Goal: Task Accomplishment & Management: Use online tool/utility

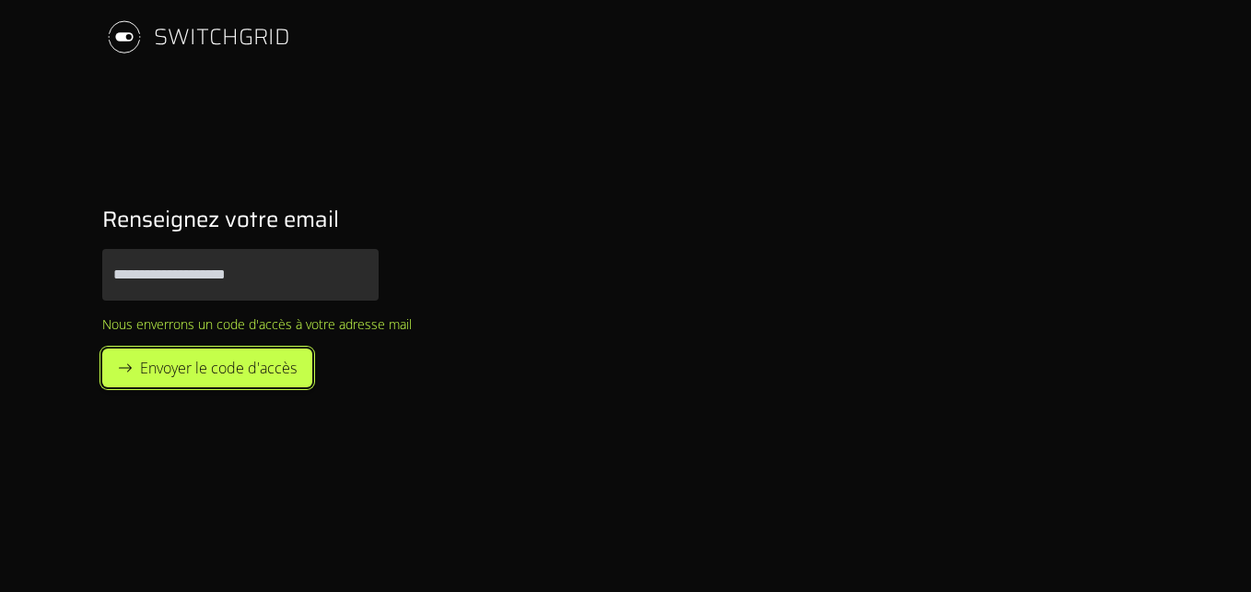
click at [289, 369] on span "Envoyer le code d'accès" at bounding box center [218, 368] width 157 height 22
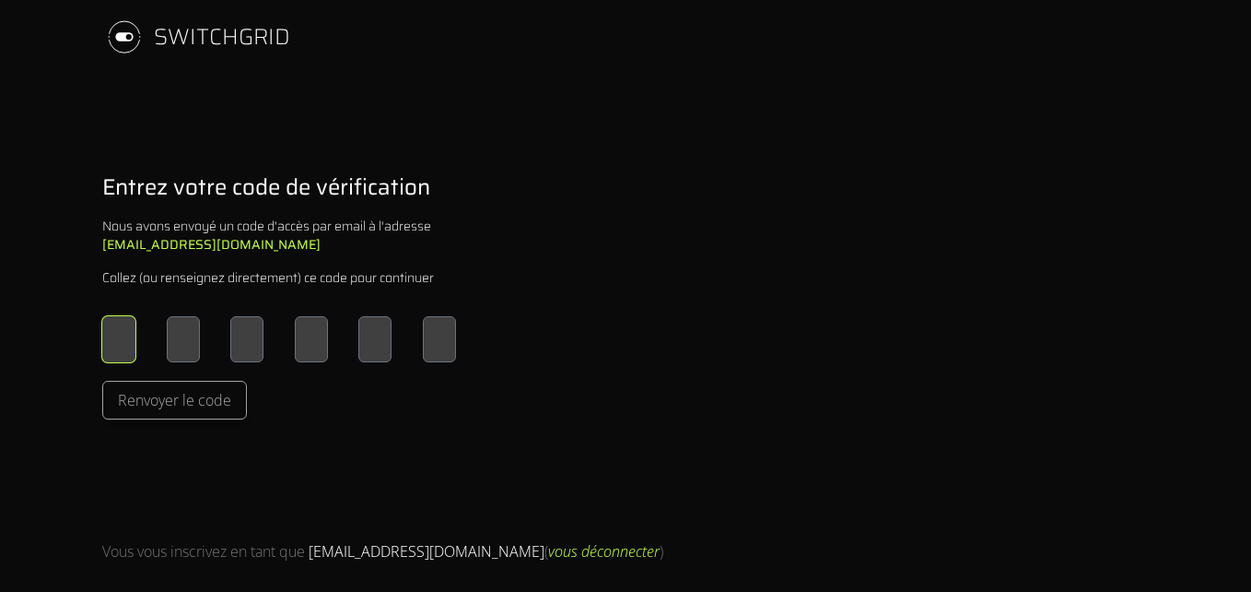
click at [111, 340] on input "Please enter OTP character 1" at bounding box center [118, 339] width 33 height 46
click at [320, 141] on div "SWITCHGRID Entrez votre code de vérification Nous avons envoyé un code d'accès …" at bounding box center [626, 296] width 1106 height 592
click at [104, 338] on input "Please enter OTP character 1" at bounding box center [118, 339] width 33 height 46
click at [112, 337] on input "Please enter OTP character 1" at bounding box center [118, 339] width 33 height 46
type input "*"
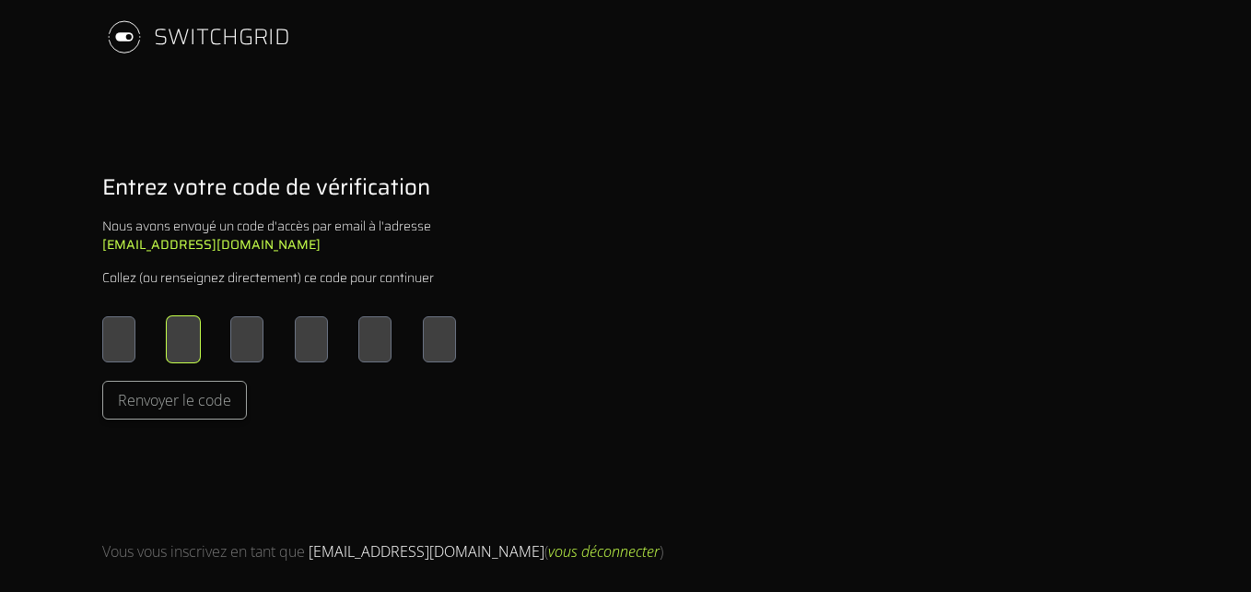
type input "*"
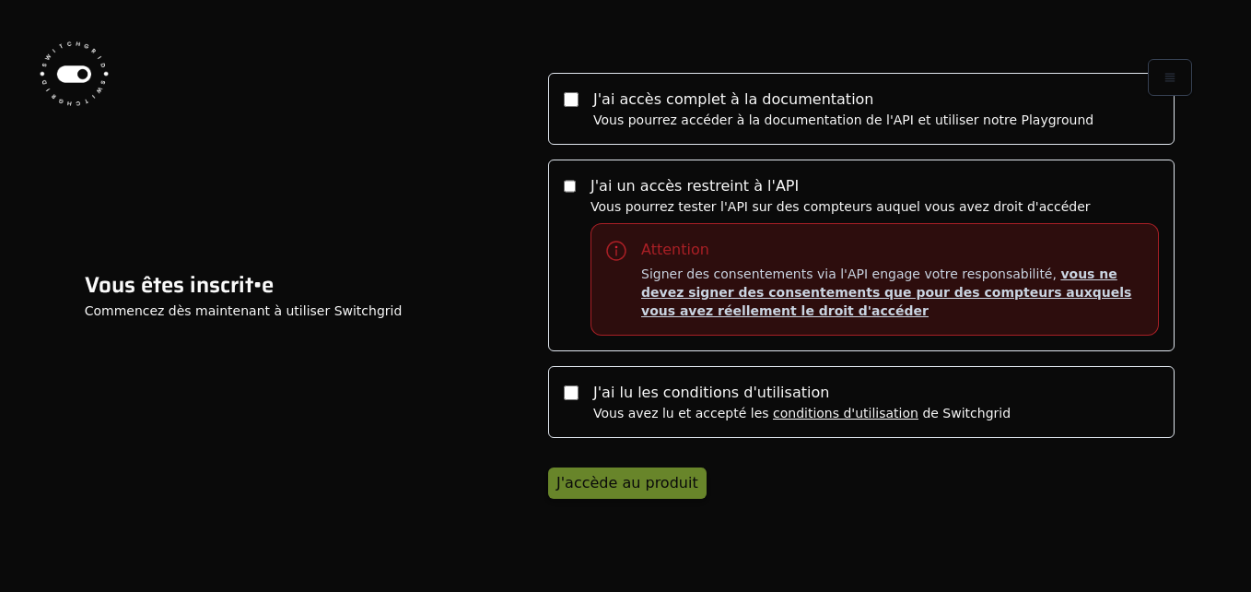
click at [581, 97] on label "J'ai accès complet à la documentation Vous pourrez accéder à la documentation d…" at bounding box center [861, 109] width 627 height 72
click at [582, 178] on label "J'ai un accès restreint à l'API Vous pourrez tester l'API sur des compteurs auq…" at bounding box center [861, 255] width 627 height 192
click at [630, 494] on button "J'accède au produit" at bounding box center [627, 482] width 158 height 31
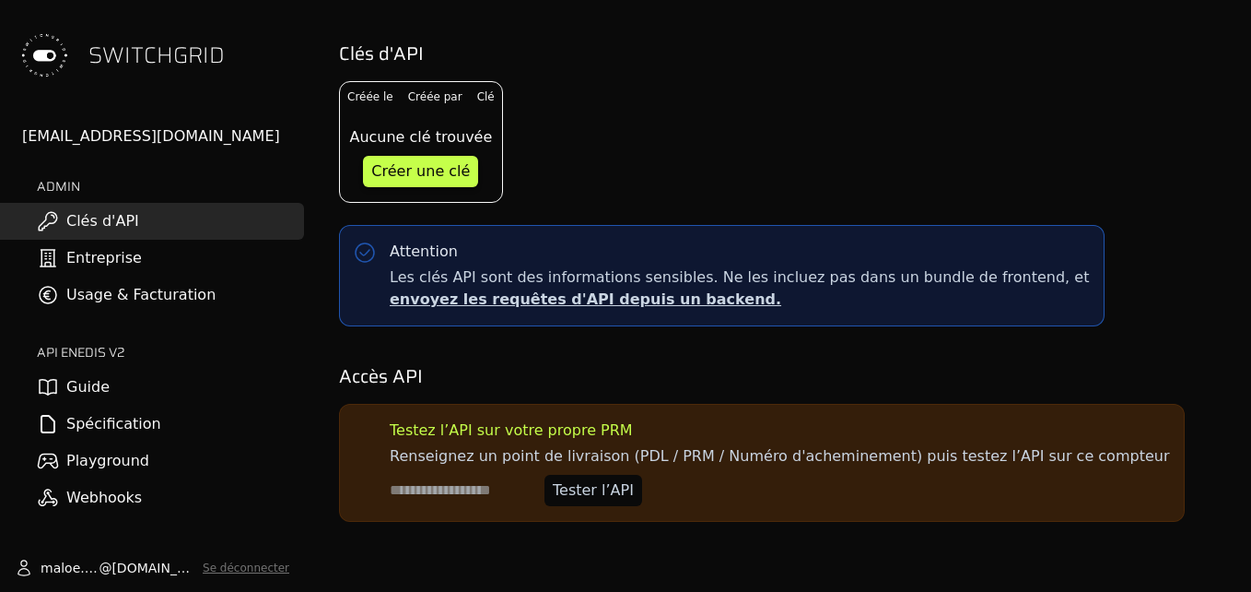
click at [122, 259] on link "Entreprise" at bounding box center [152, 258] width 304 height 37
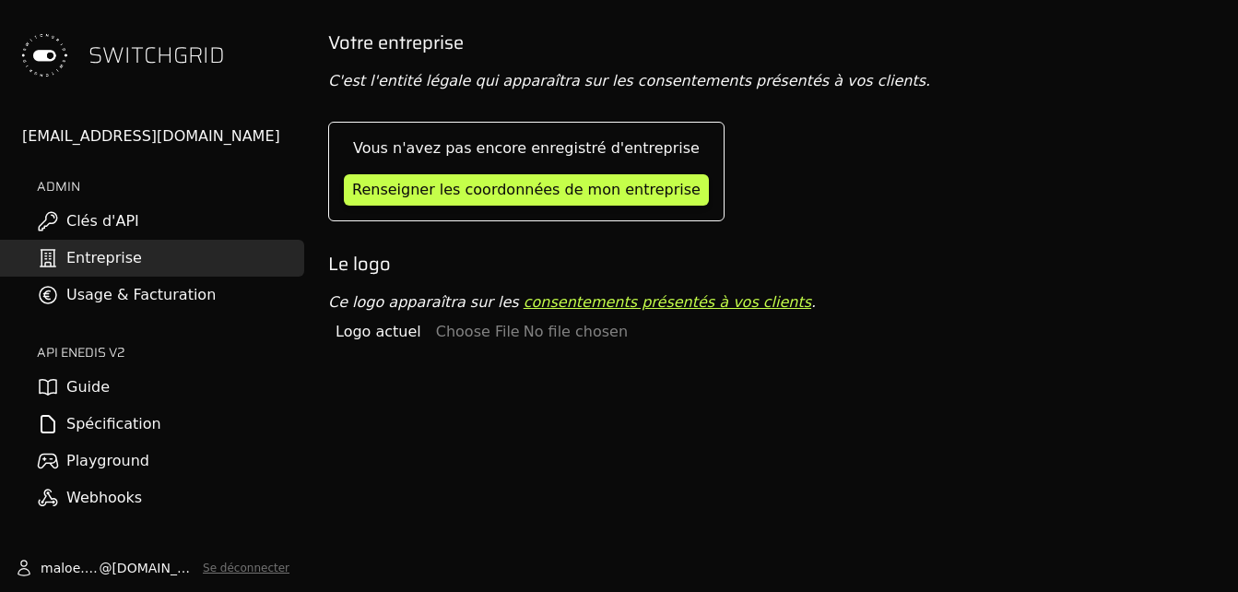
click at [94, 216] on link "Clés d'API" at bounding box center [152, 221] width 304 height 37
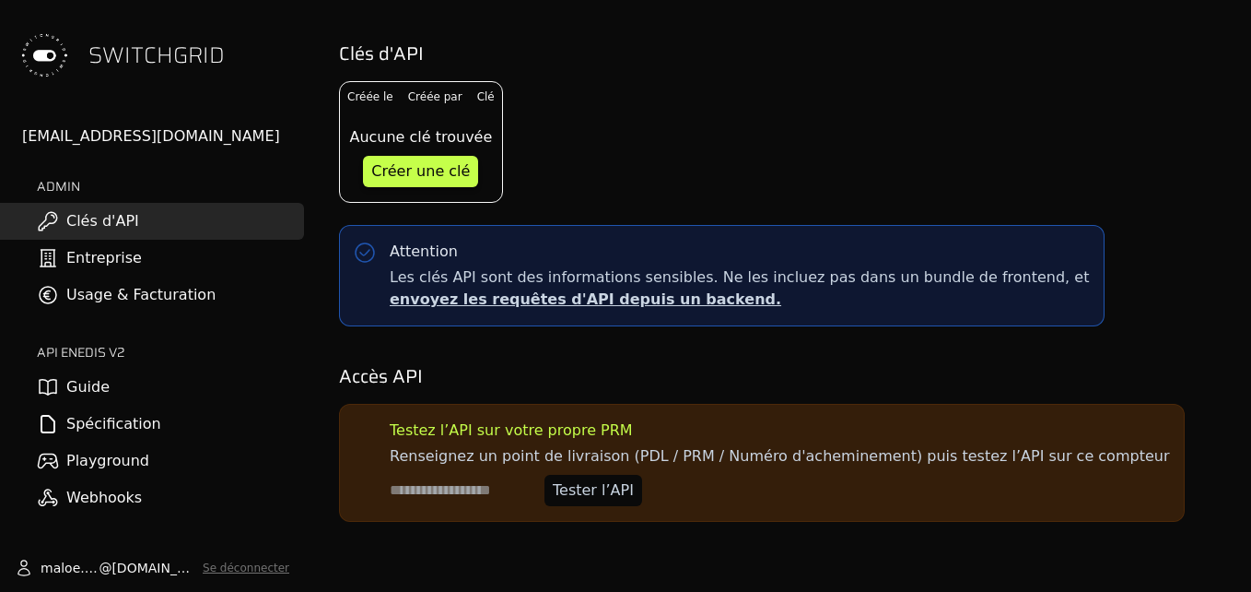
click at [158, 246] on link "Entreprise" at bounding box center [152, 258] width 304 height 37
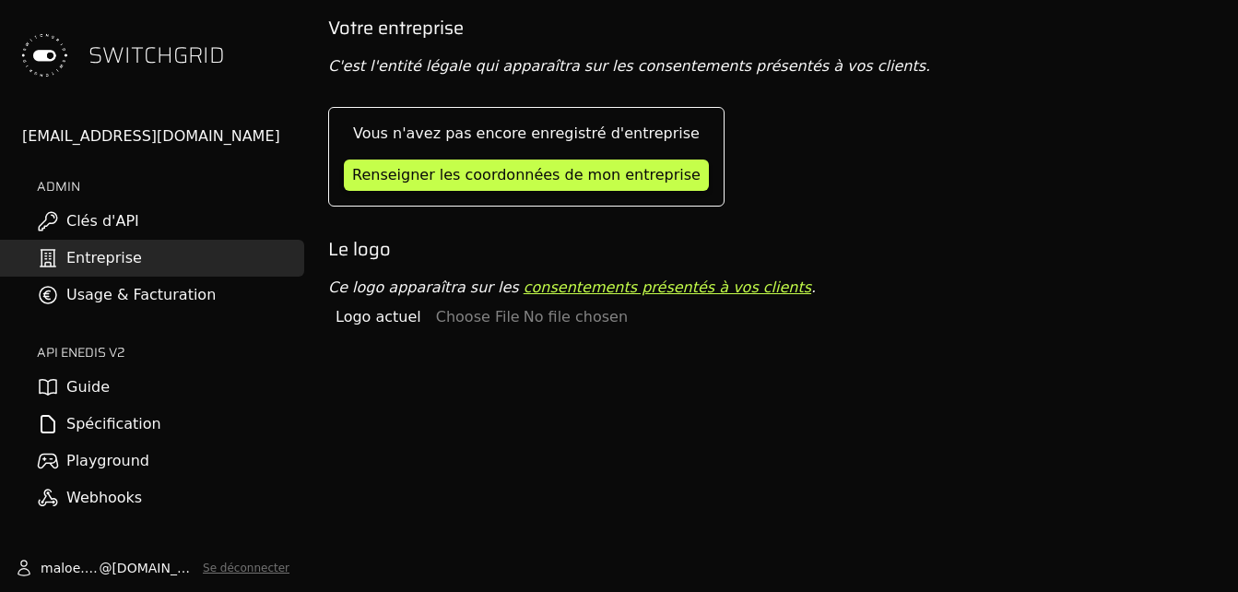
scroll to position [29, 0]
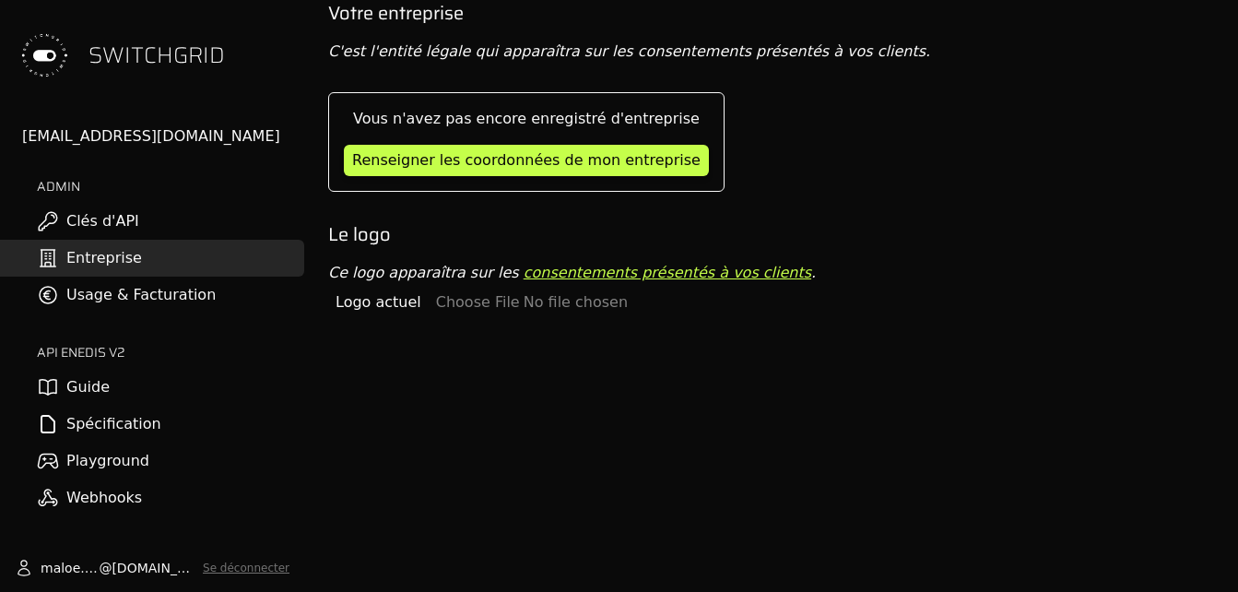
click at [160, 53] on span "SWITCHGRID" at bounding box center [156, 55] width 136 height 29
drag, startPoint x: 160, startPoint y: 53, endPoint x: 121, endPoint y: 55, distance: 39.7
click at [121, 55] on span "SWITCHGRID" at bounding box center [156, 55] width 136 height 29
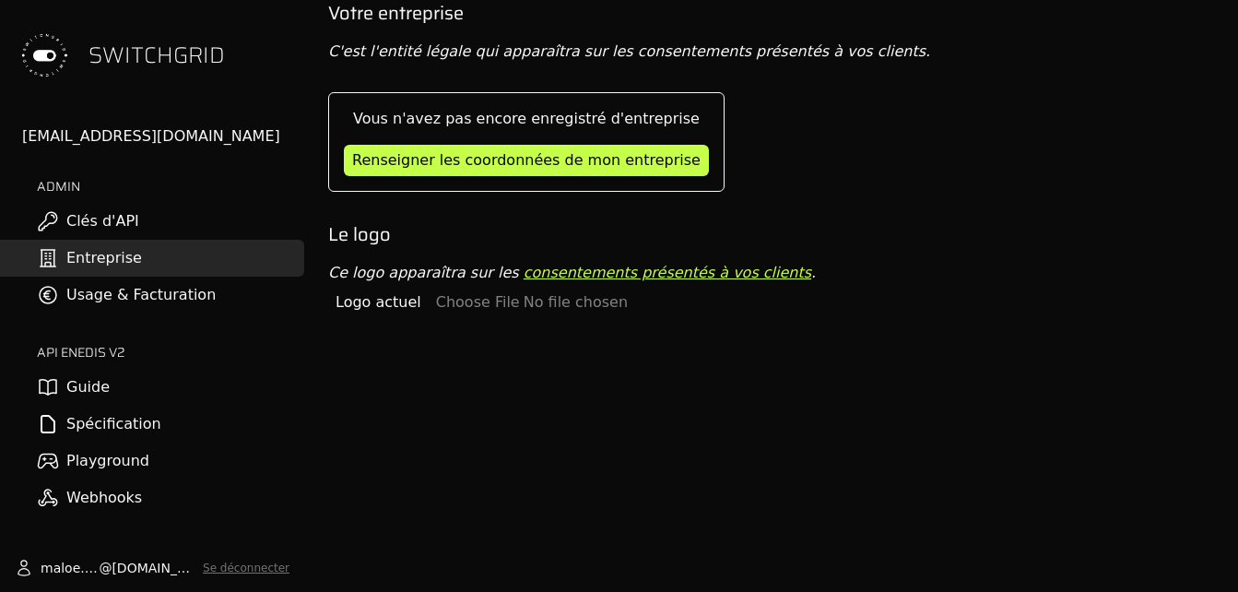
click at [120, 55] on span "SWITCHGRID" at bounding box center [156, 55] width 136 height 29
click at [180, 211] on link "Clés d'API" at bounding box center [152, 221] width 304 height 37
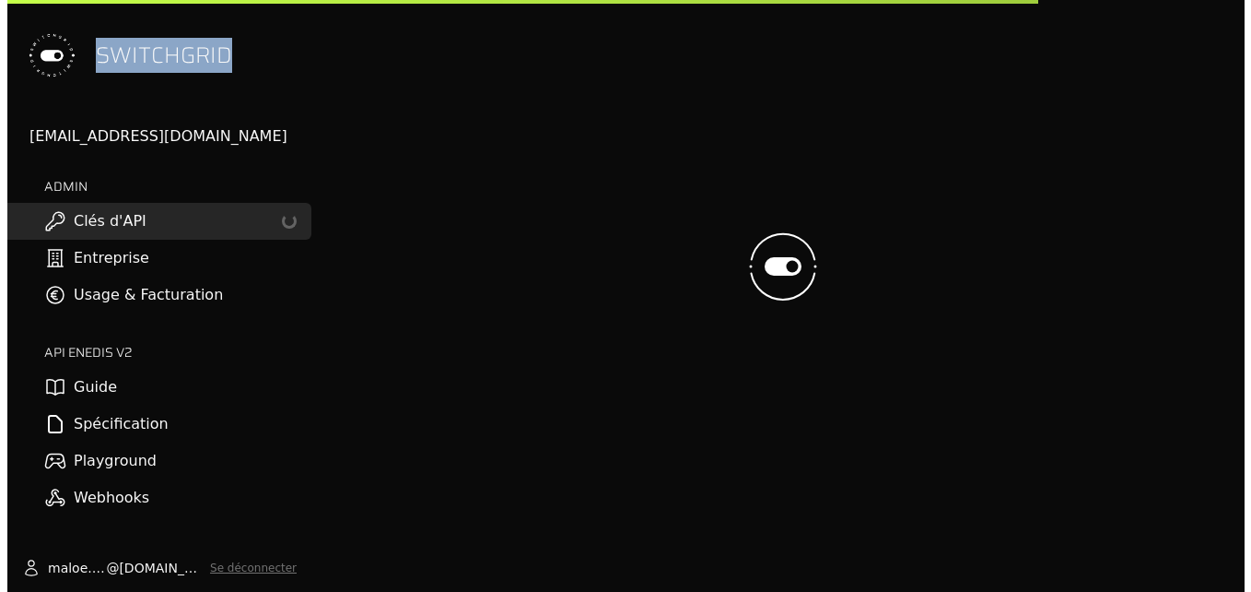
scroll to position [0, 0]
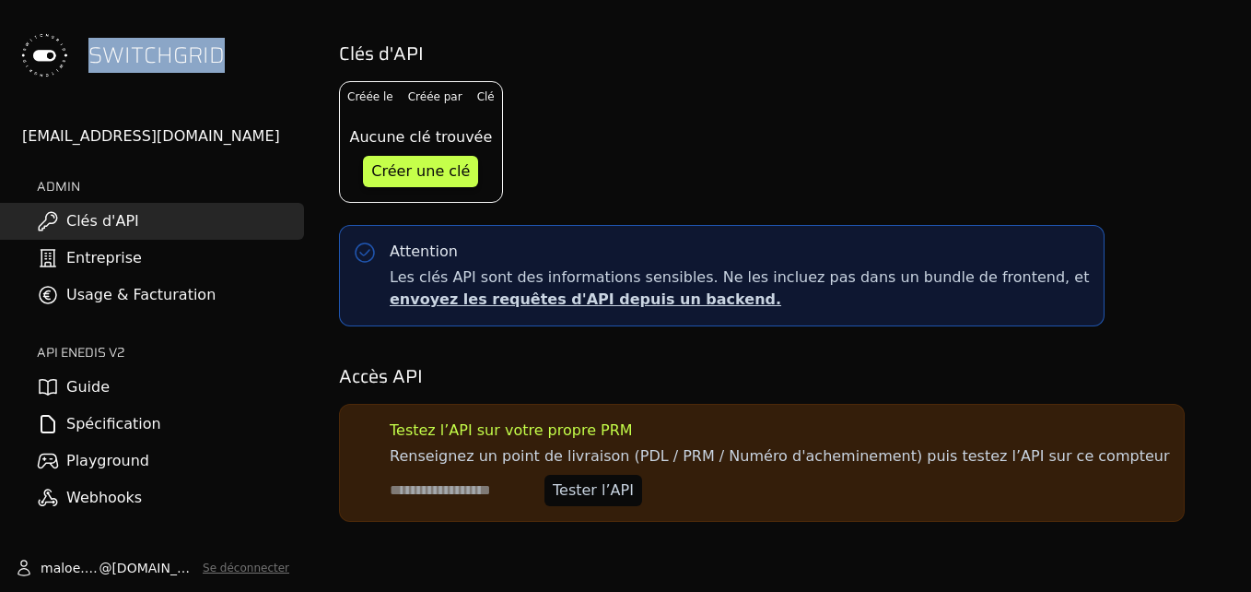
click at [151, 299] on link "Usage & Facturation" at bounding box center [152, 294] width 304 height 37
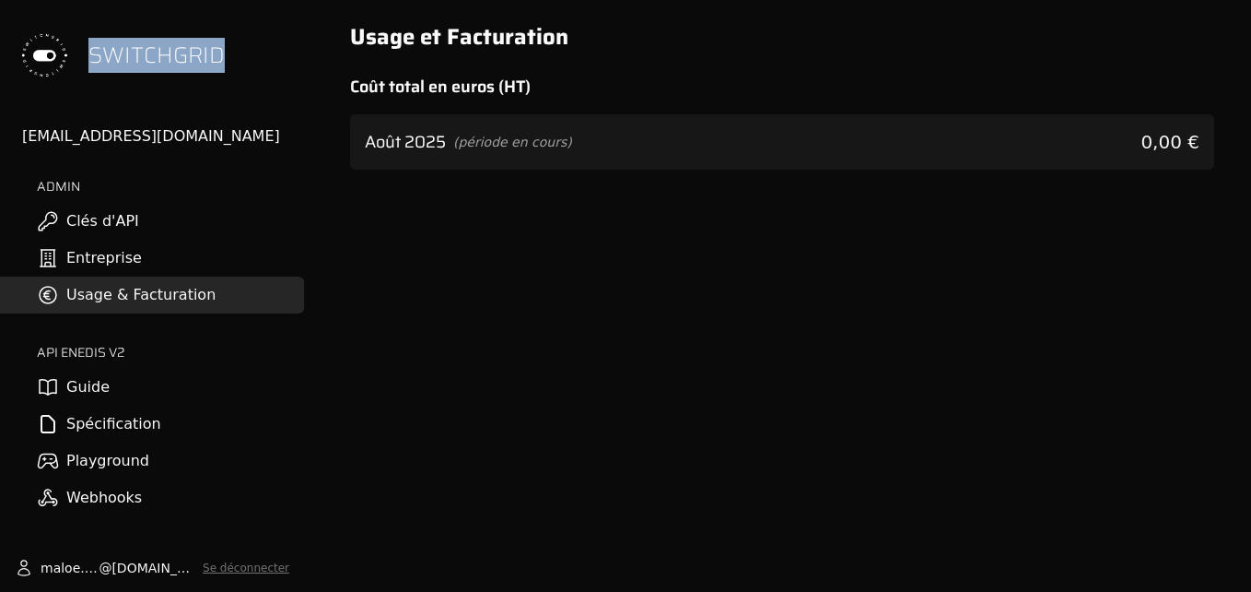
click at [192, 253] on link "Entreprise" at bounding box center [152, 258] width 304 height 37
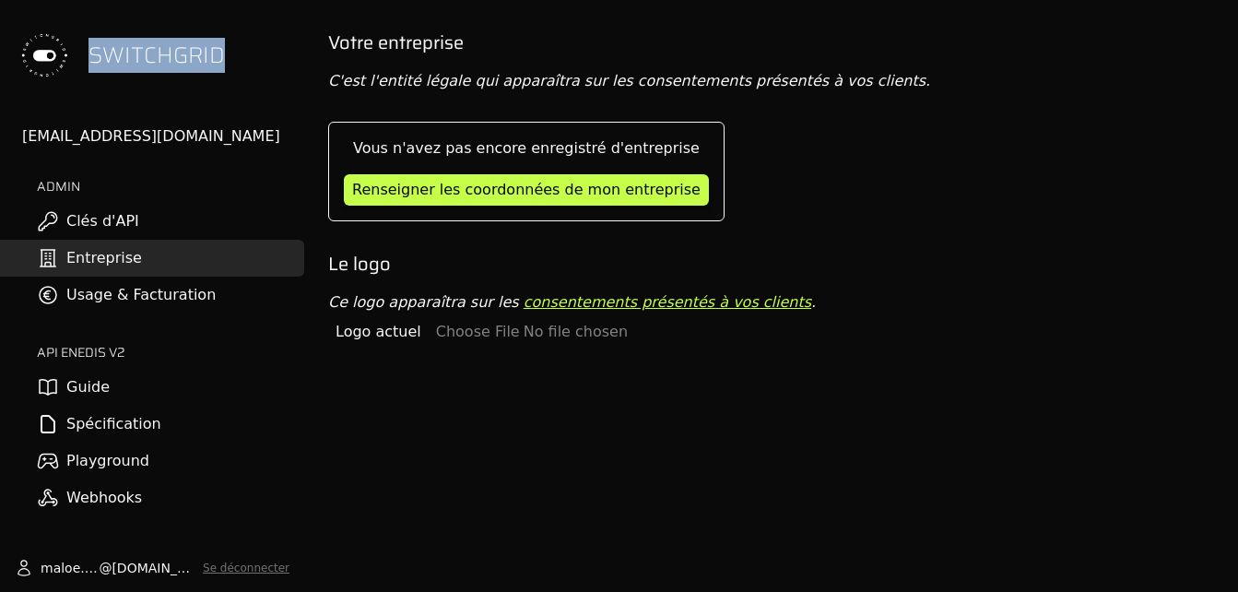
click at [253, 569] on button "Se déconnecter" at bounding box center [246, 567] width 87 height 15
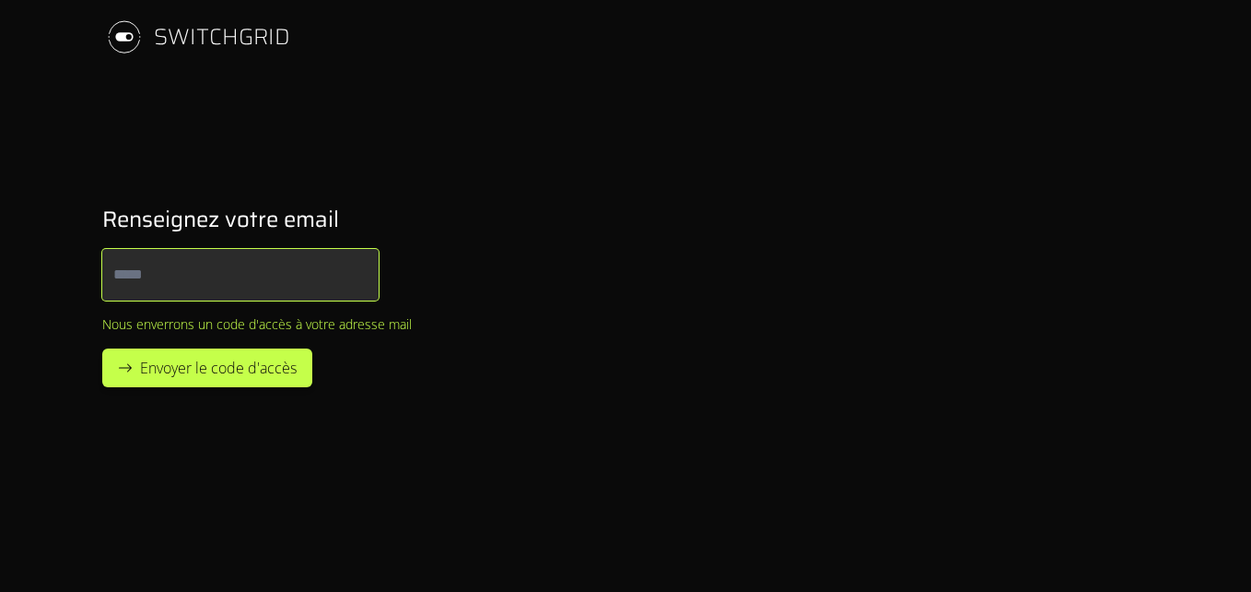
click at [294, 280] on input "Email" at bounding box center [240, 275] width 276 height 52
click at [599, 125] on div "SWITCHGRID Renseignez votre email Email Nous enverrons un code d'accès à votre …" at bounding box center [626, 296] width 1106 height 592
click at [121, 275] on input "Email" at bounding box center [240, 275] width 276 height 52
type input "**********"
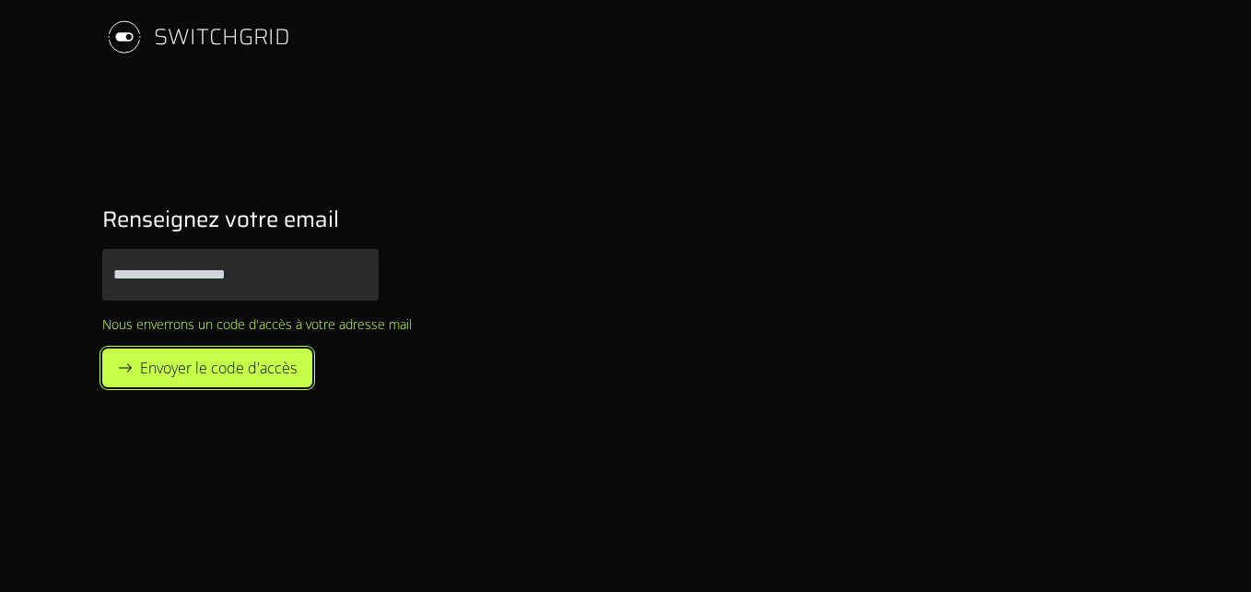
click at [210, 369] on span "Envoyer le code d'accès" at bounding box center [218, 368] width 157 height 22
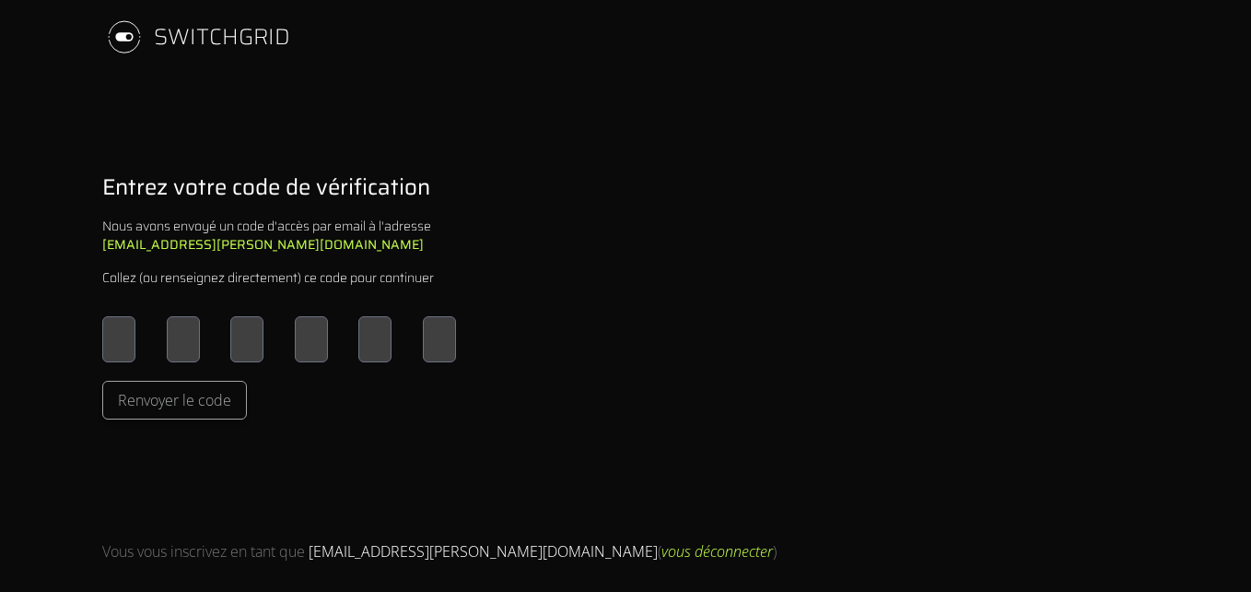
type input "*"
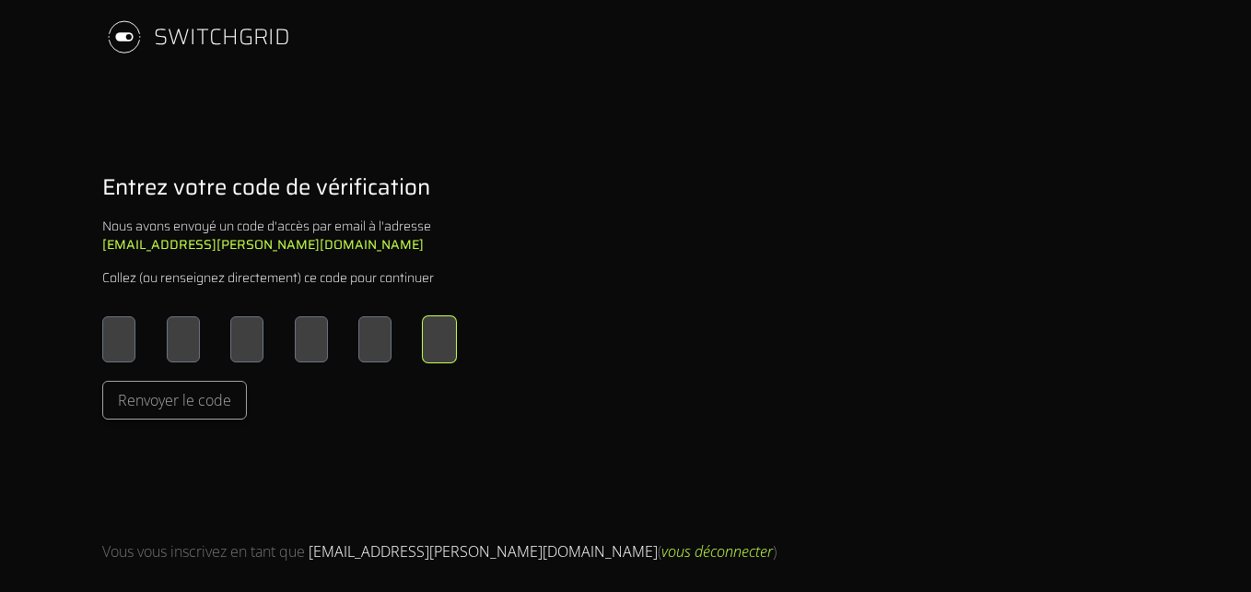
type input "*"
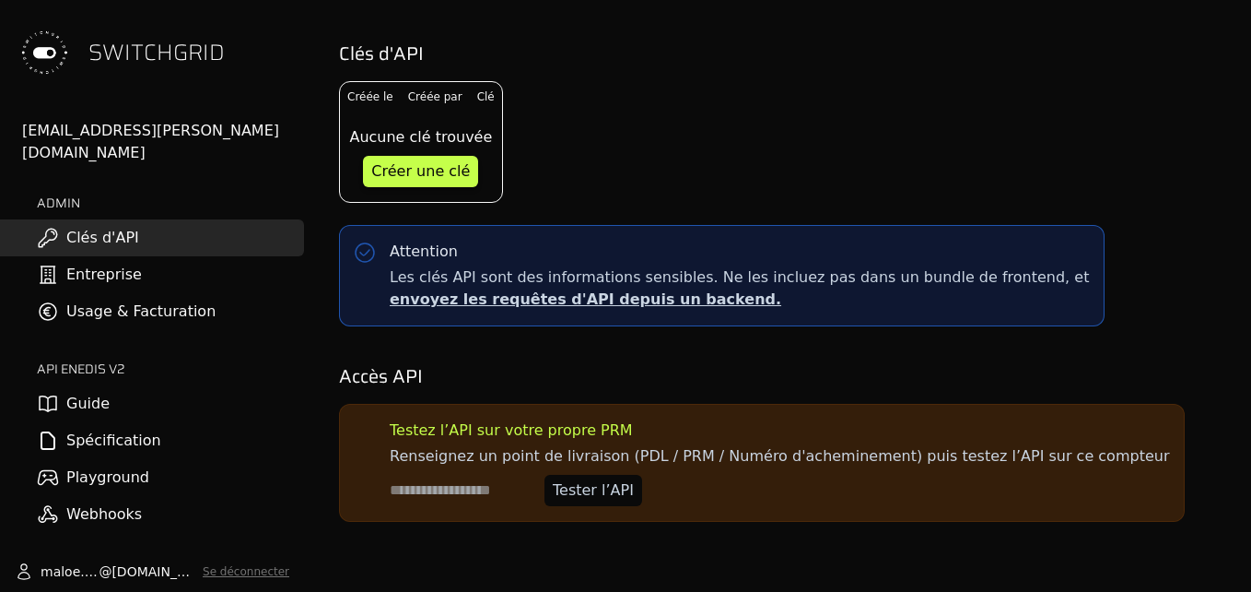
click at [100, 219] on link "Clés d'API" at bounding box center [152, 237] width 304 height 37
click at [419, 172] on div "Créer une clé" at bounding box center [420, 171] width 99 height 22
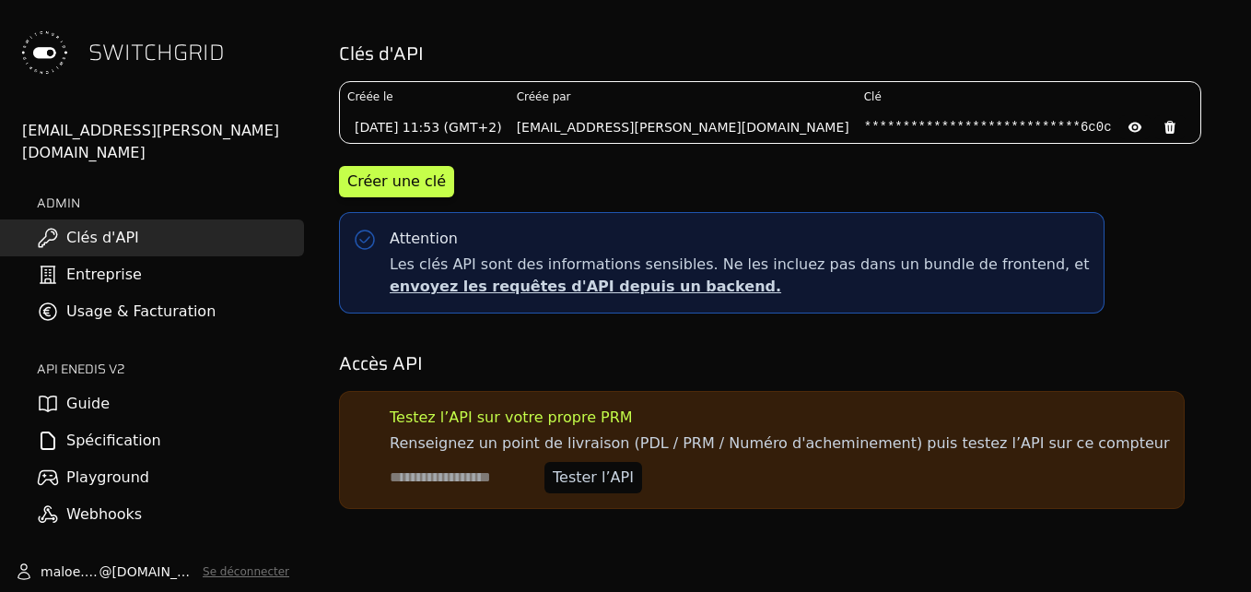
click at [98, 256] on link "Entreprise" at bounding box center [152, 274] width 304 height 37
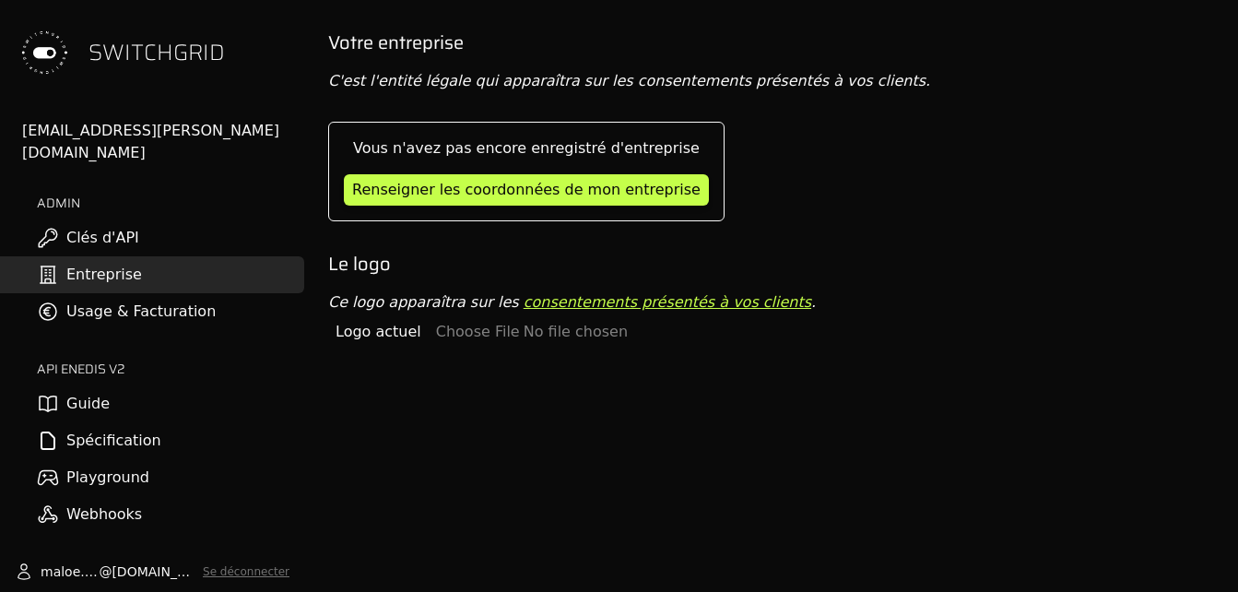
click at [107, 224] on link "Clés d'API" at bounding box center [152, 237] width 304 height 37
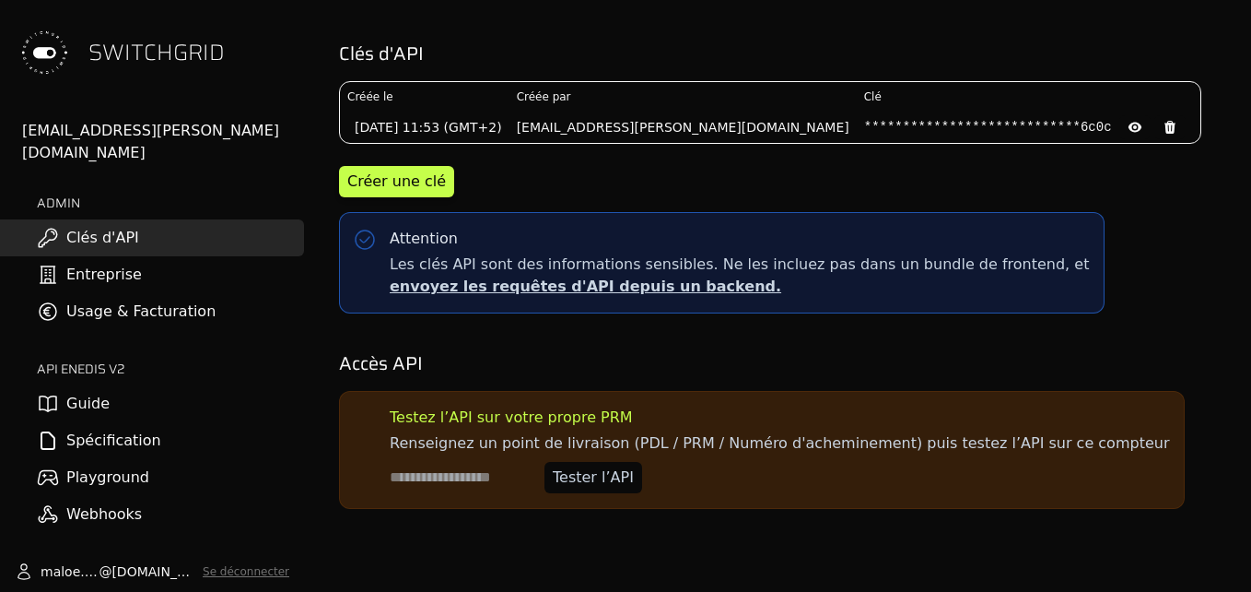
click at [888, 122] on pre "**********" at bounding box center [988, 127] width 248 height 18
click at [1128, 125] on icon at bounding box center [1134, 128] width 13 height 10
click at [1128, 125] on icon at bounding box center [1135, 127] width 15 height 15
click at [1128, 125] on icon at bounding box center [1134, 128] width 13 height 10
click at [1128, 125] on icon at bounding box center [1135, 127] width 15 height 15
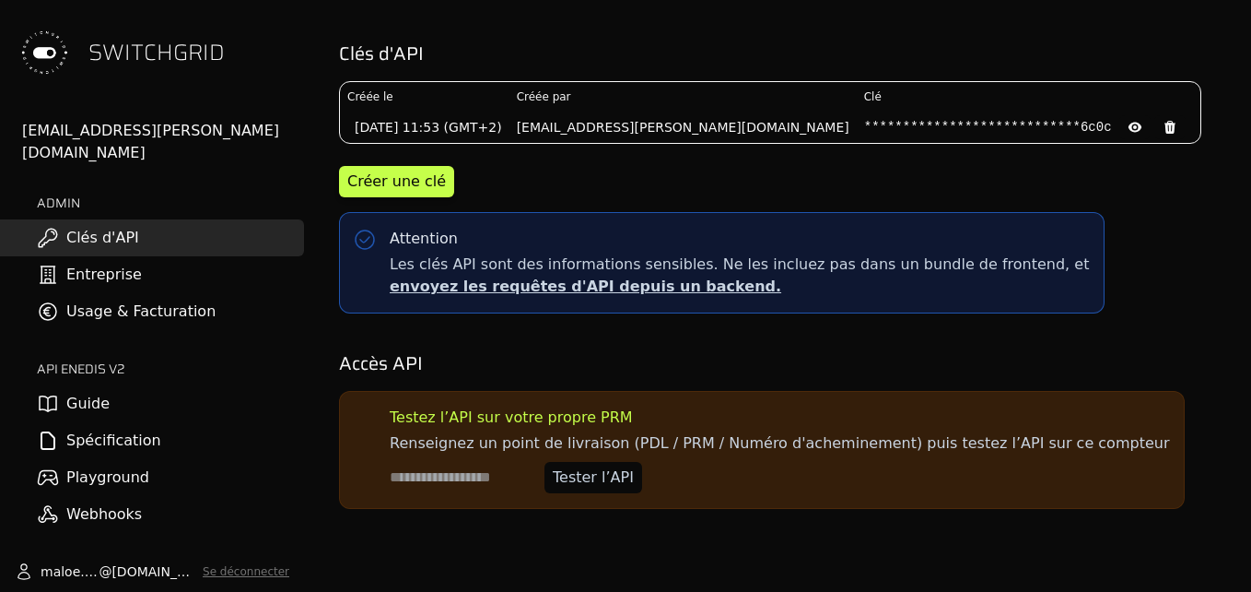
click at [146, 256] on link "Entreprise" at bounding box center [152, 274] width 304 height 37
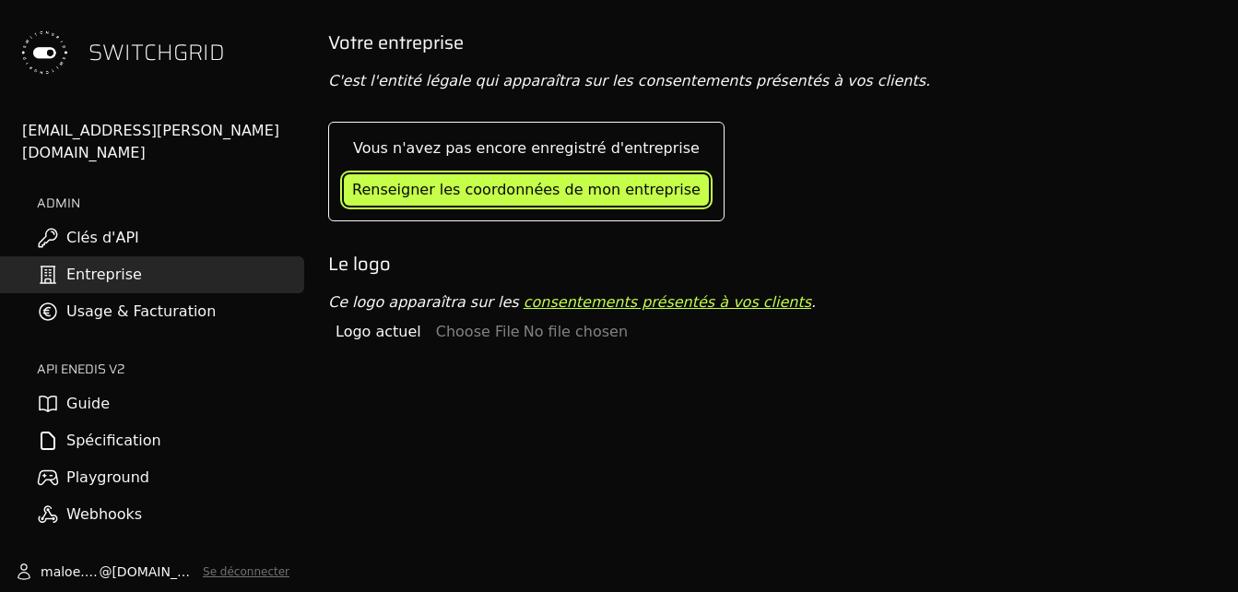
click at [495, 179] on div "Renseigner les coordonnées de mon entreprise" at bounding box center [526, 190] width 348 height 22
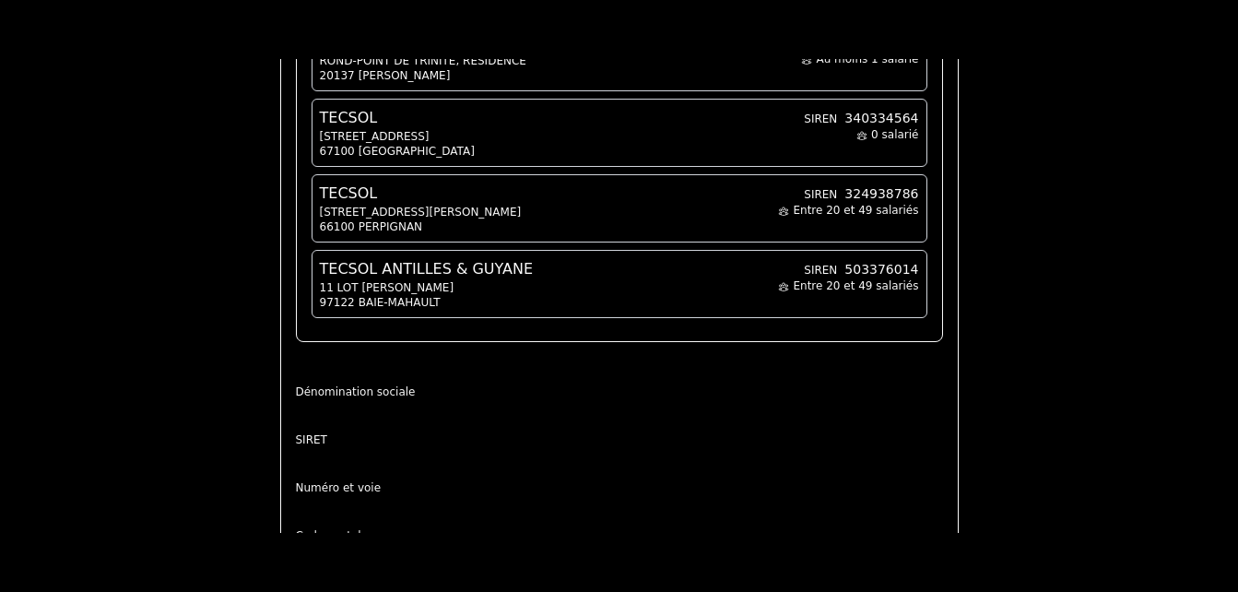
scroll to position [26, 0]
type input "******"
click at [370, 197] on span "TECSOL" at bounding box center [417, 194] width 194 height 22
type input "******"
type input "**********"
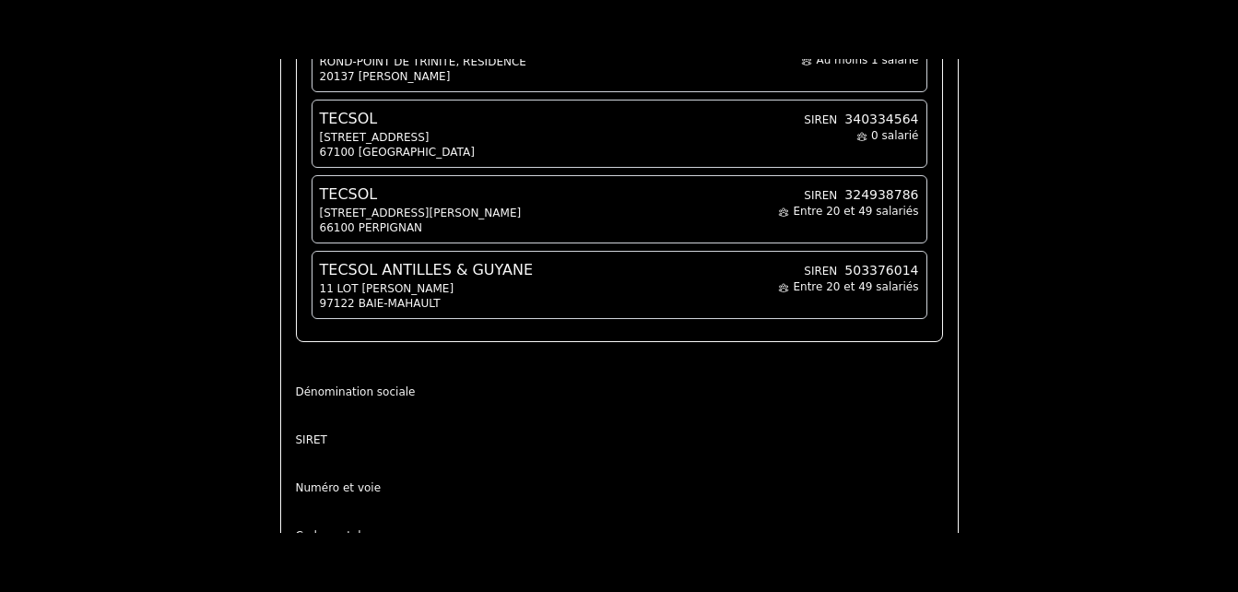
type input "**********"
type input "*****"
type input "*********"
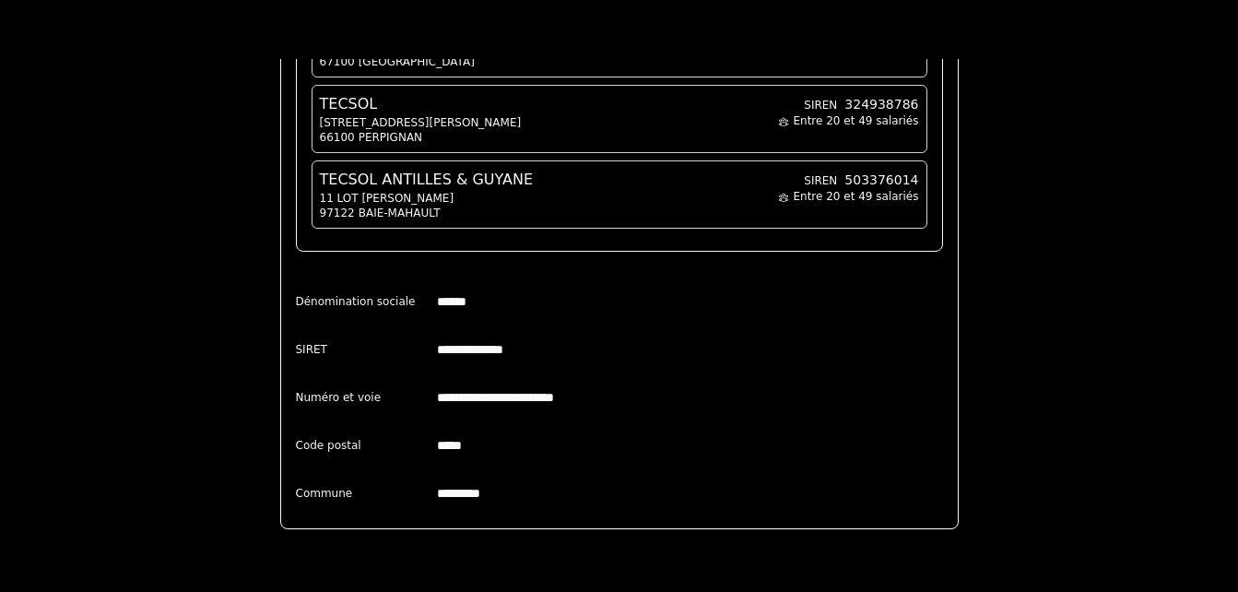
scroll to position [453, 0]
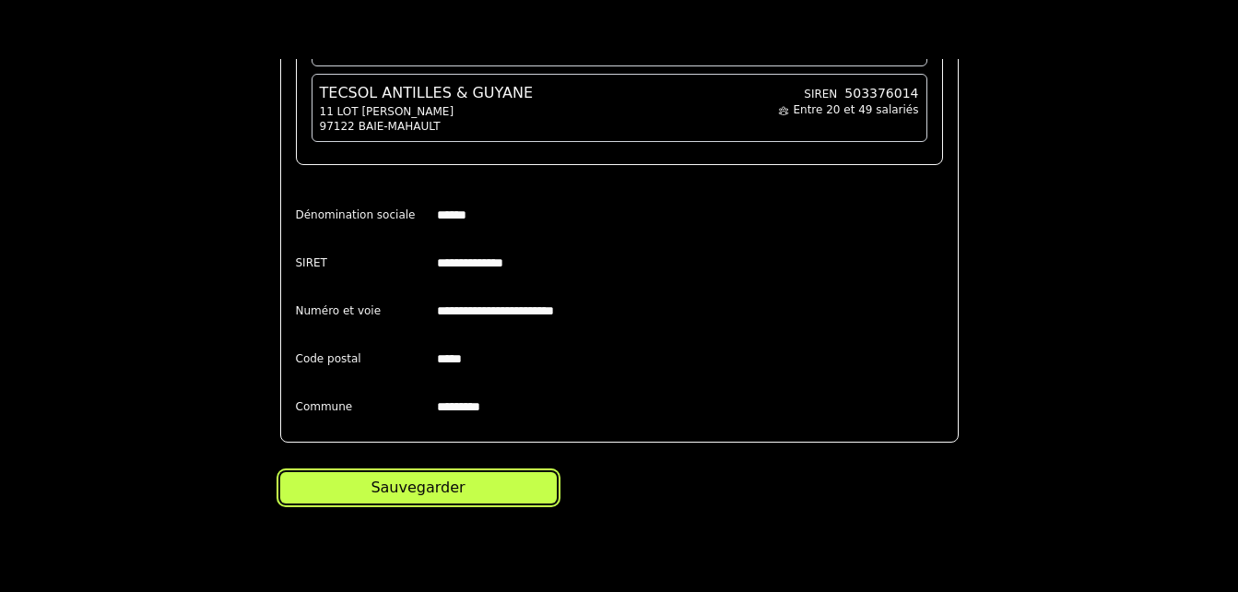
click at [432, 489] on div "Sauvegarder" at bounding box center [417, 487] width 94 height 22
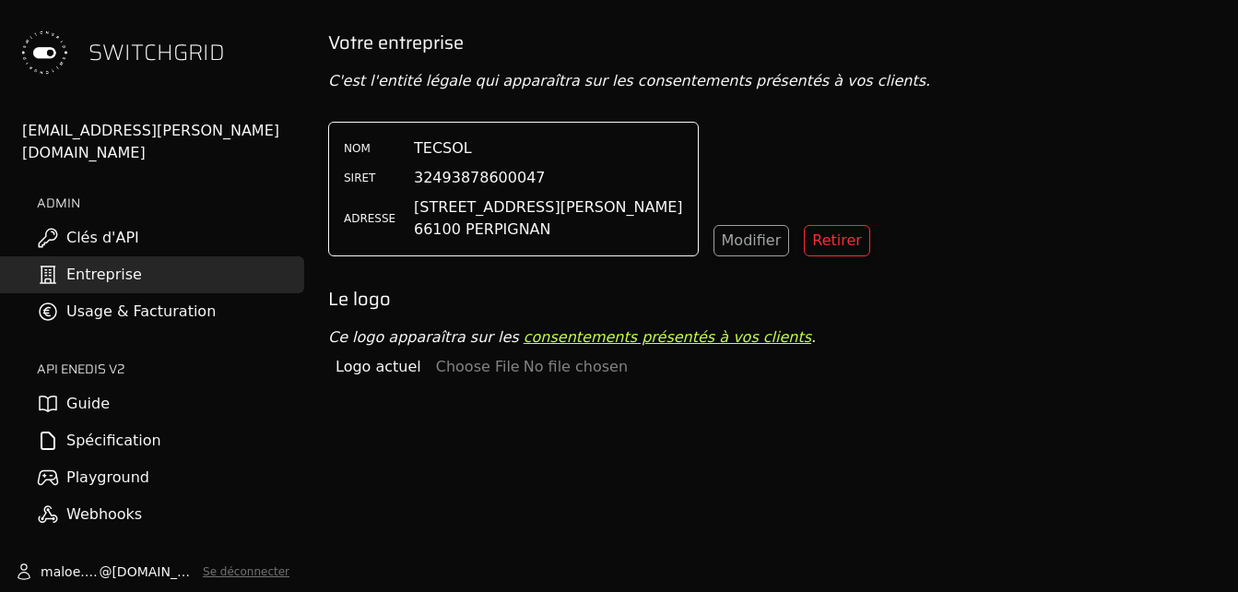
click at [168, 293] on link "Usage & Facturation" at bounding box center [152, 311] width 304 height 37
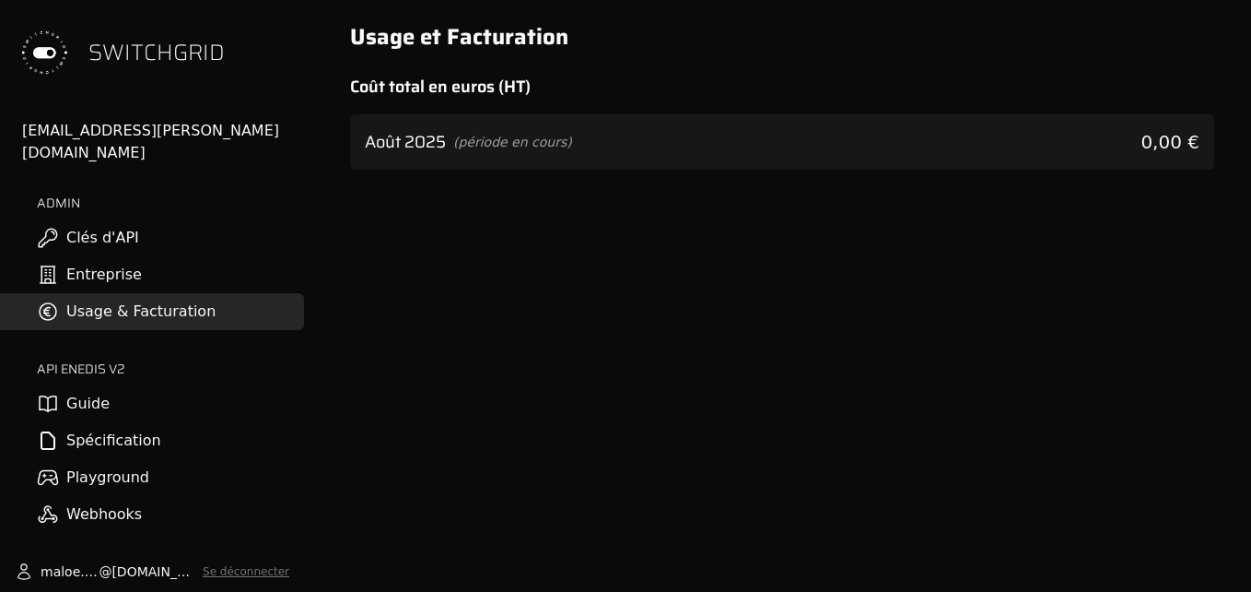
click at [173, 199] on div "ADMIN Clés d'API Entreprise Usage & Facturation" at bounding box center [152, 262] width 304 height 136
click at [155, 219] on link "Clés d'API" at bounding box center [152, 237] width 304 height 37
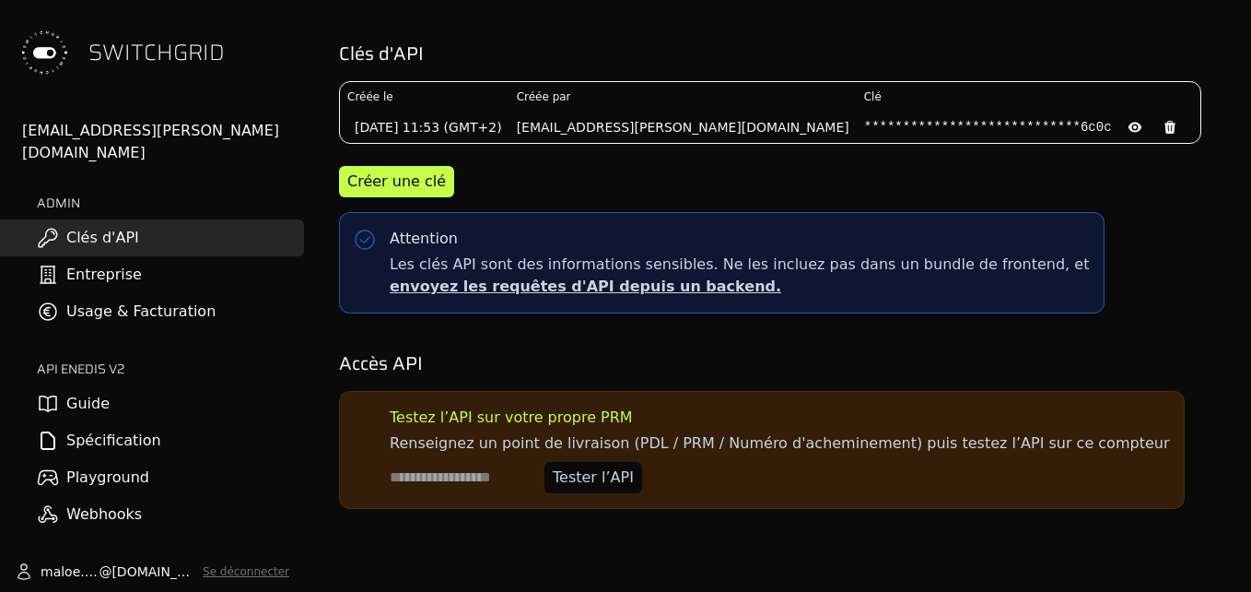
click at [134, 256] on link "Entreprise" at bounding box center [152, 274] width 304 height 37
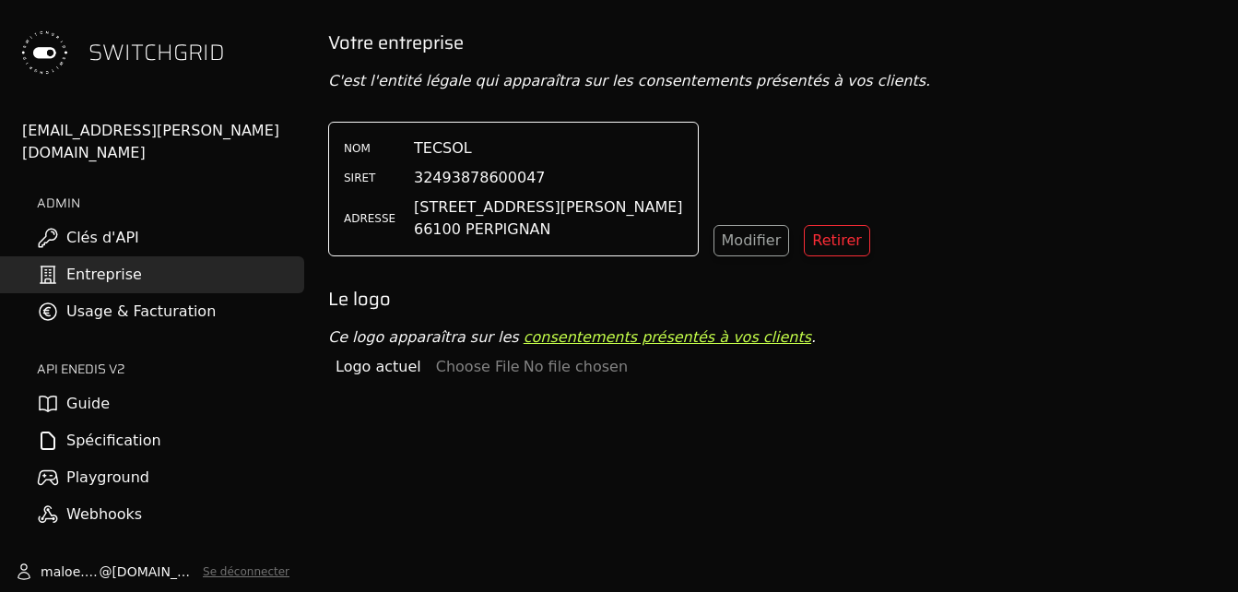
click at [142, 399] on link "Guide" at bounding box center [152, 403] width 304 height 37
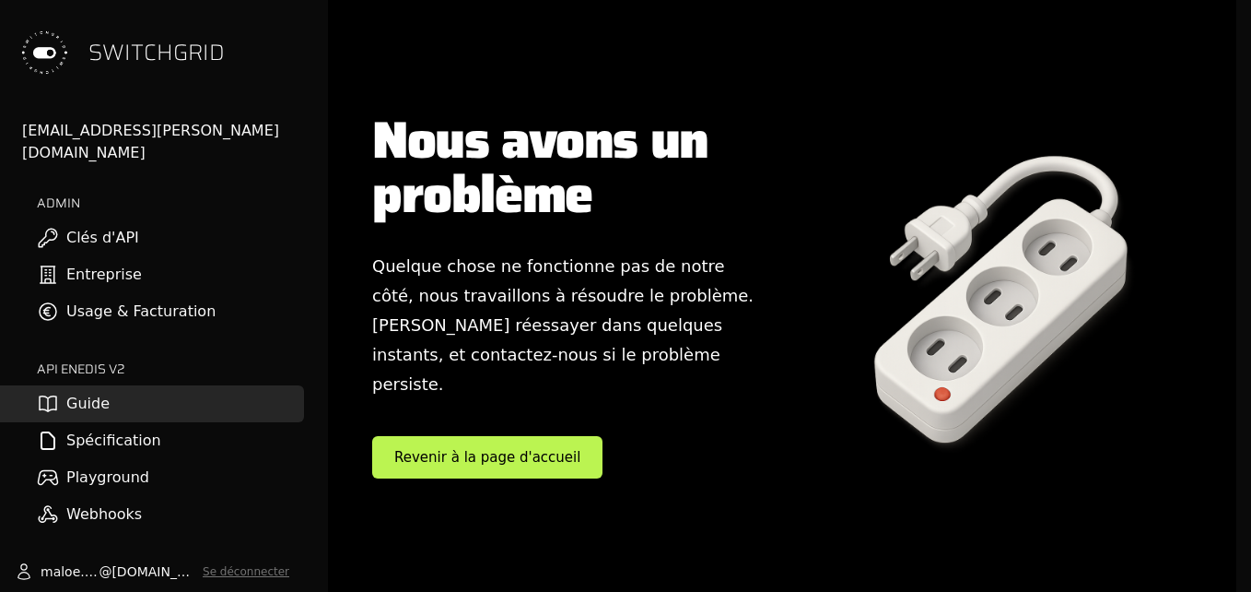
click at [133, 423] on link "Spécification" at bounding box center [152, 440] width 304 height 37
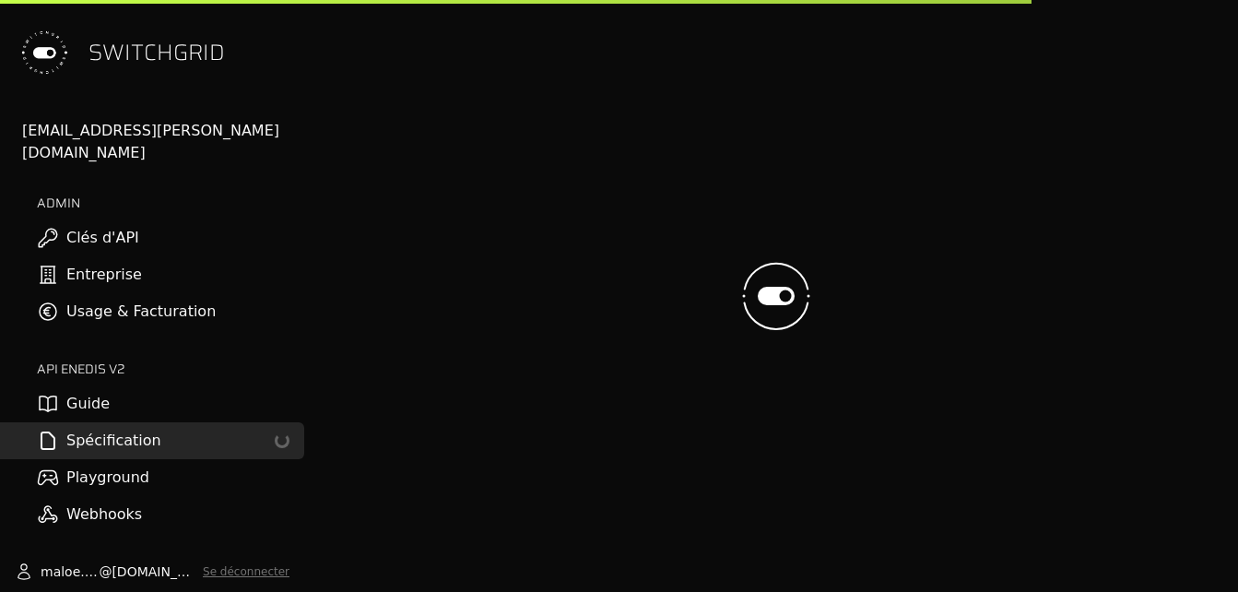
click at [130, 466] on link "Playground" at bounding box center [152, 477] width 304 height 37
select select "**********"
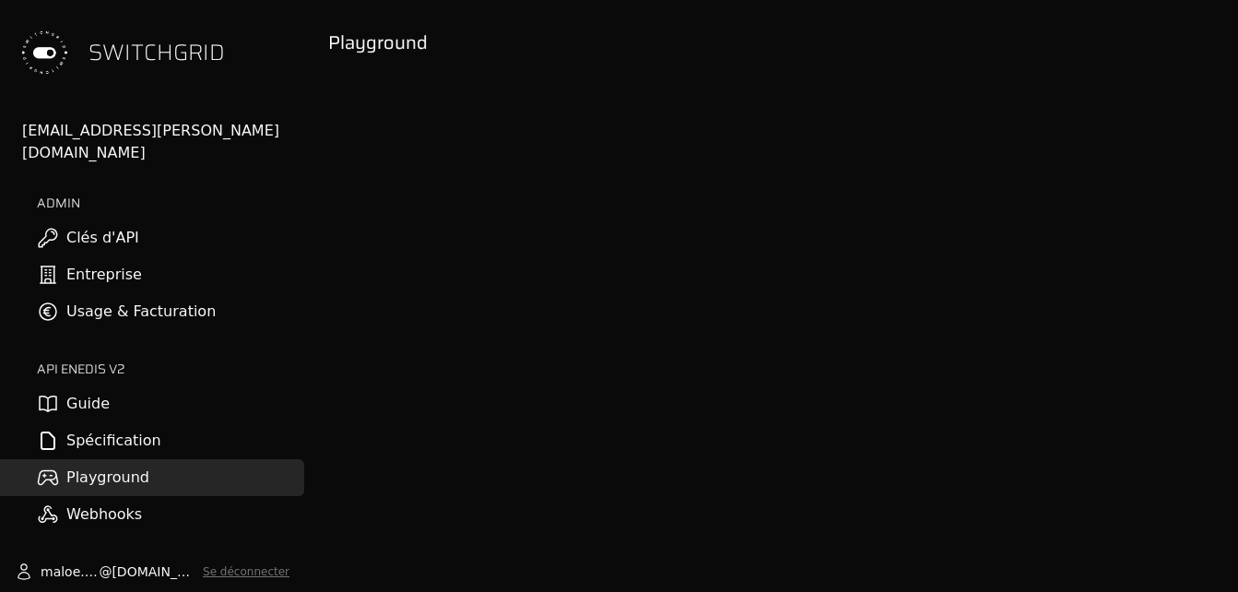
click at [143, 45] on span "SWITCHGRID" at bounding box center [156, 52] width 136 height 29
click at [136, 63] on span "SWITCHGRID" at bounding box center [156, 52] width 136 height 29
drag, startPoint x: 136, startPoint y: 63, endPoint x: 39, endPoint y: 62, distance: 97.7
click at [39, 62] on img at bounding box center [44, 52] width 59 height 59
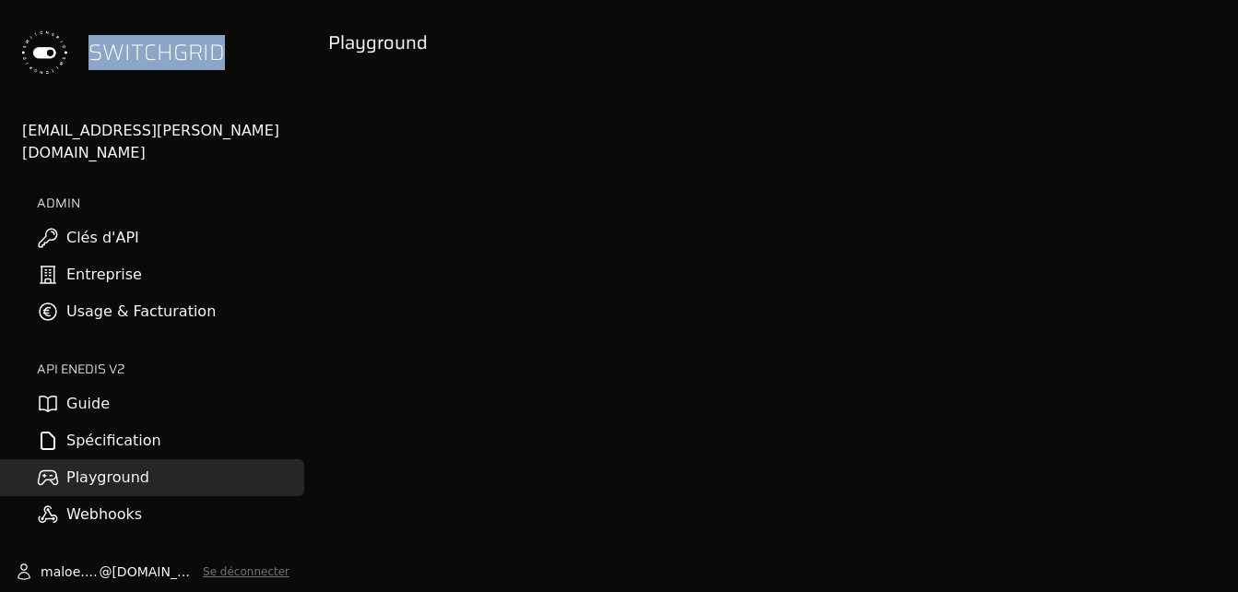
click at [39, 62] on img at bounding box center [44, 52] width 59 height 59
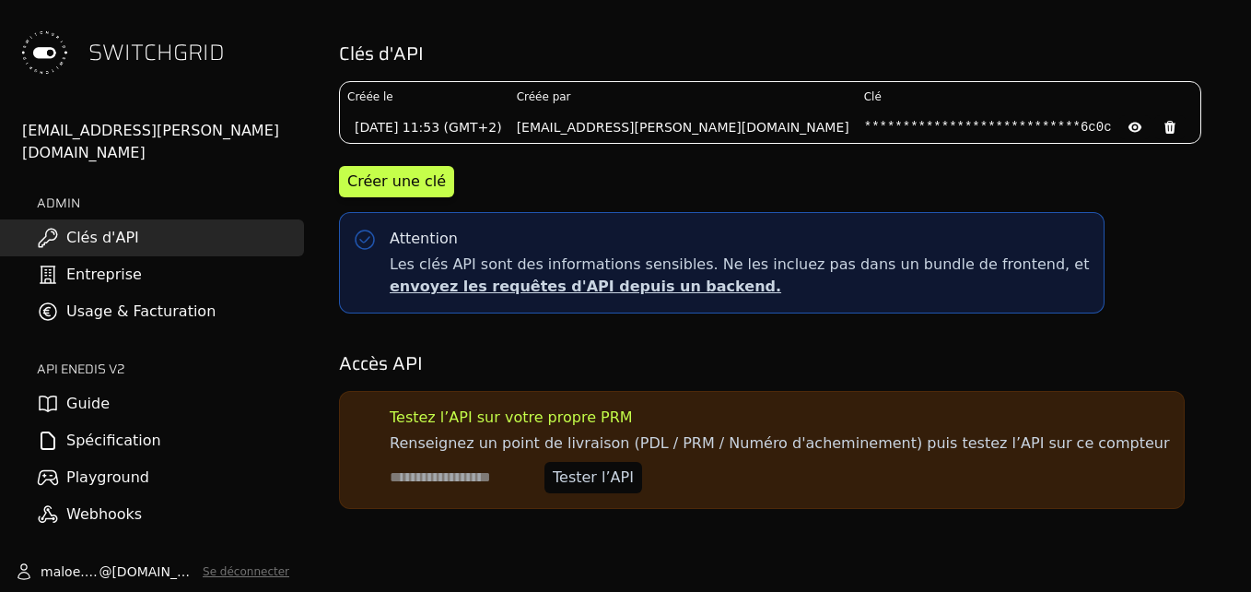
click at [47, 53] on img at bounding box center [44, 52] width 59 height 59
click at [633, 487] on button "Tester l’API" at bounding box center [594, 477] width 98 height 31
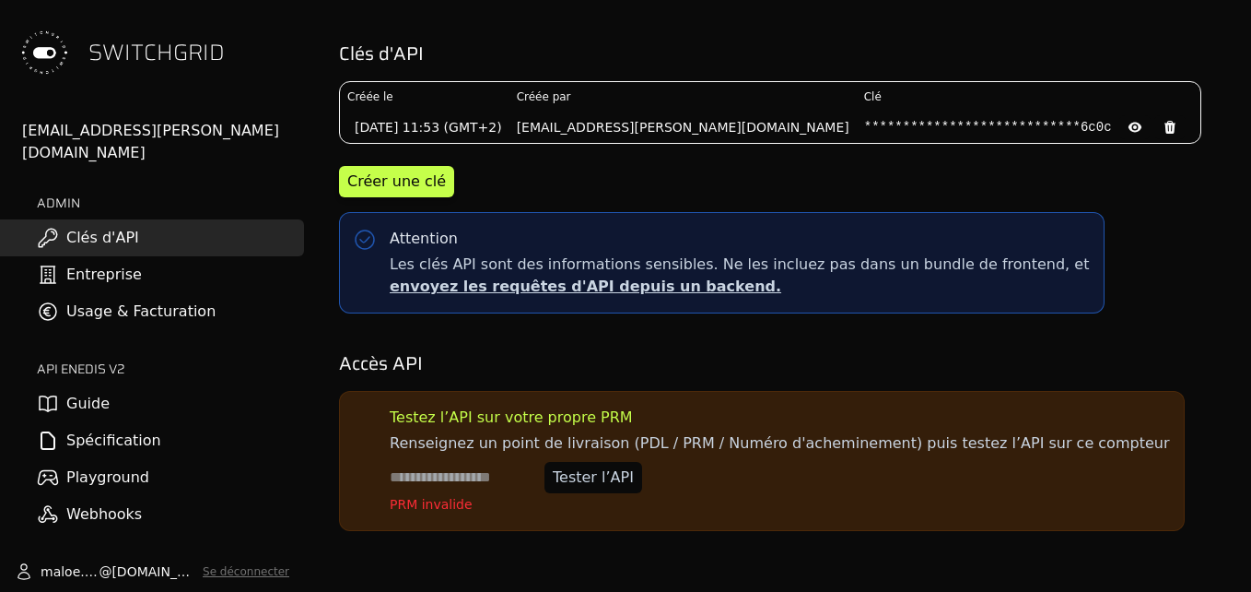
click at [502, 490] on input at bounding box center [463, 477] width 147 height 31
click at [463, 482] on input at bounding box center [463, 477] width 147 height 31
click at [460, 483] on input at bounding box center [463, 477] width 147 height 31
click at [239, 566] on button "Se déconnecter" at bounding box center [246, 571] width 87 height 15
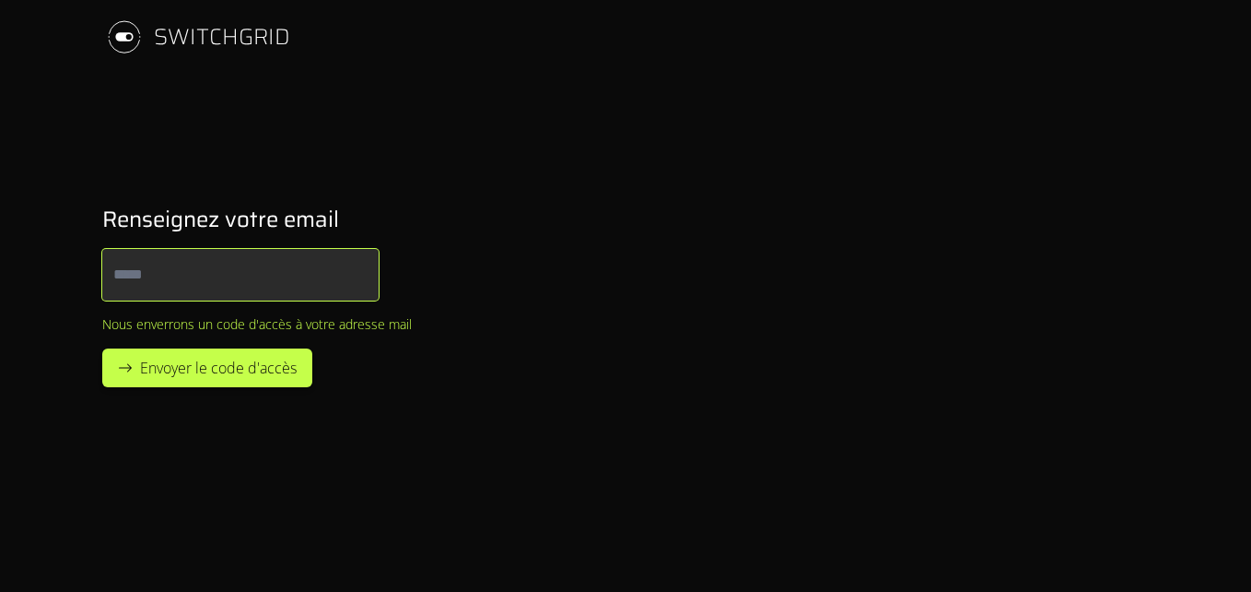
click at [266, 278] on input "Email" at bounding box center [240, 275] width 276 height 52
click at [259, 276] on input "*****" at bounding box center [240, 275] width 276 height 52
type input "**********"
click at [102, 348] on button "Envoyer le code d'accès" at bounding box center [207, 367] width 210 height 39
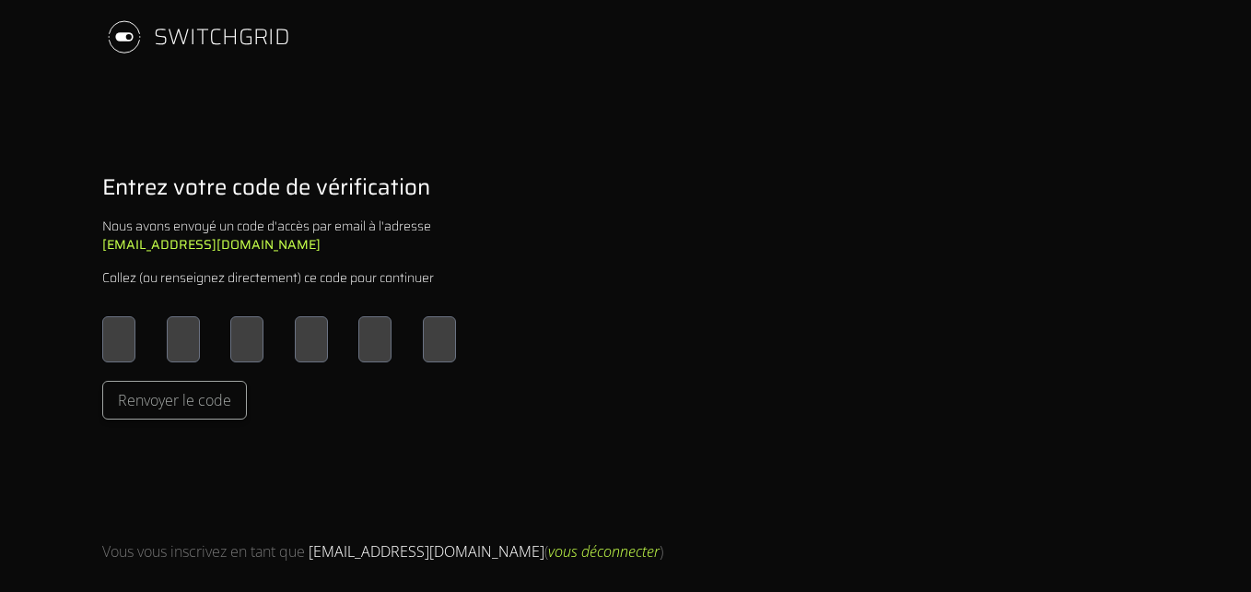
click at [113, 339] on input "Please enter OTP character 1" at bounding box center [118, 339] width 33 height 46
type input "*"
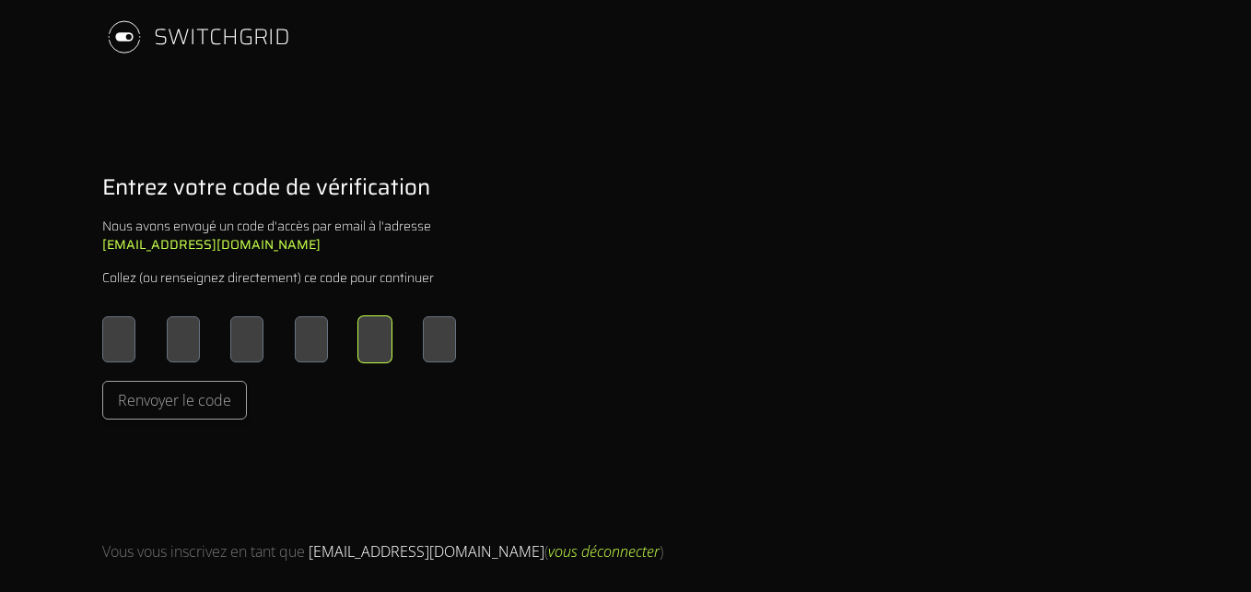
type input "*"
